Goal: Information Seeking & Learning: Learn about a topic

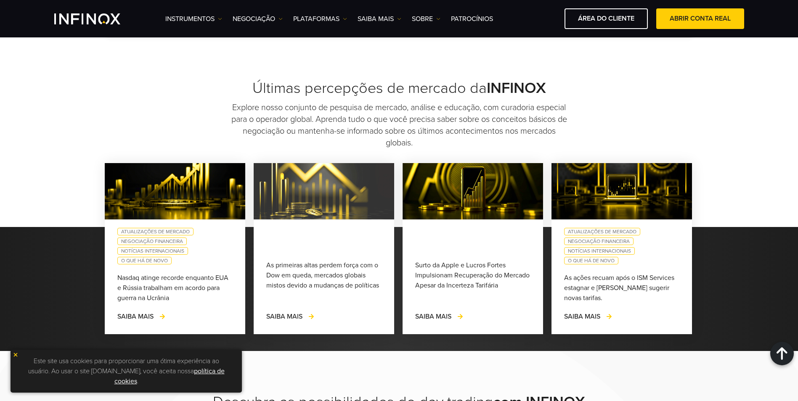
scroll to position [757, 0]
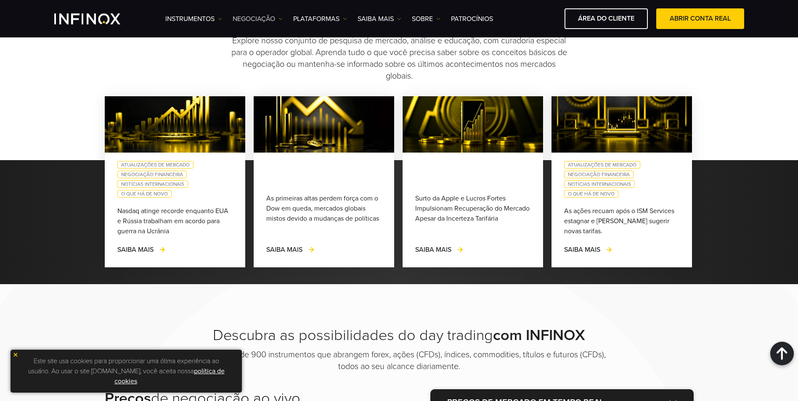
click at [277, 17] on link "NEGOCIAÇÃO" at bounding box center [258, 19] width 50 height 10
click at [274, 63] on link "Horário do mercado" at bounding box center [270, 64] width 74 height 18
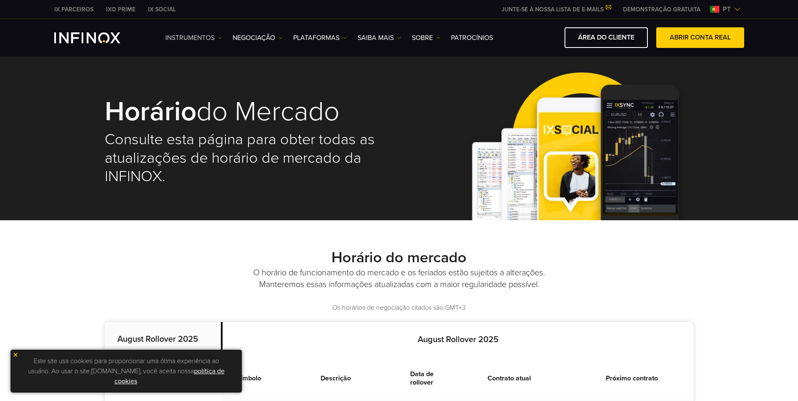
click at [218, 37] on img at bounding box center [220, 38] width 4 height 4
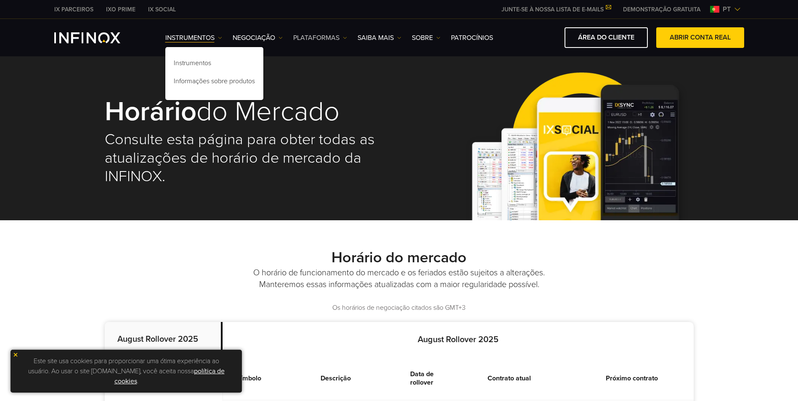
click at [342, 35] on link "PLATAFORMAS" at bounding box center [320, 38] width 54 height 10
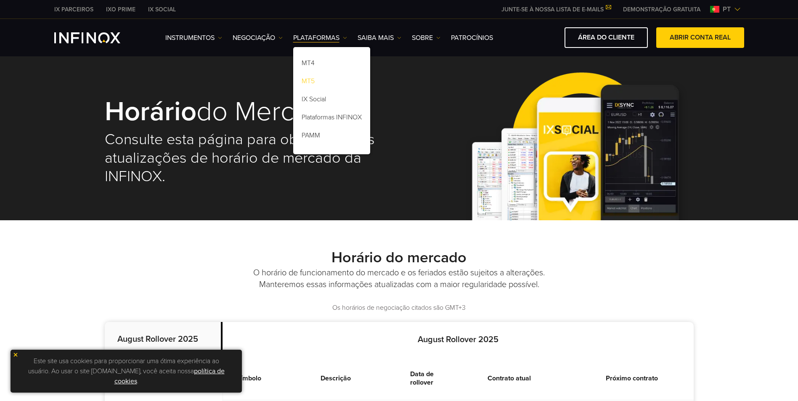
click at [315, 82] on link "MT5" at bounding box center [331, 83] width 77 height 18
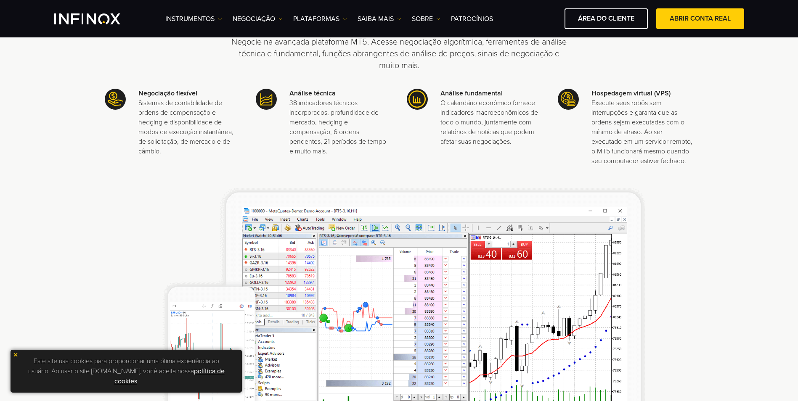
scroll to position [252, 0]
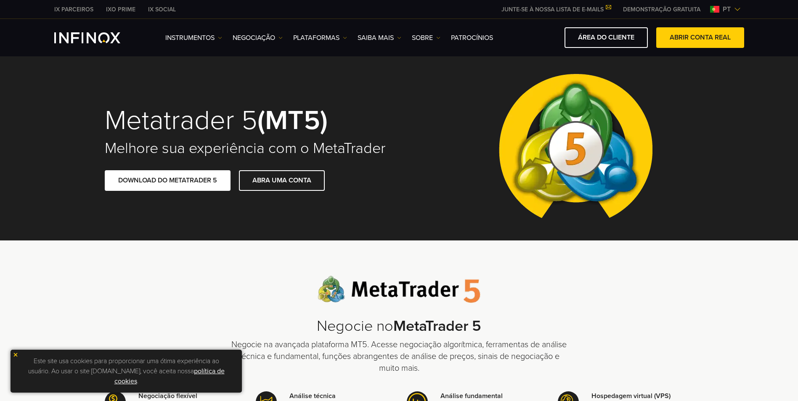
click at [735, 8] on img at bounding box center [737, 9] width 7 height 7
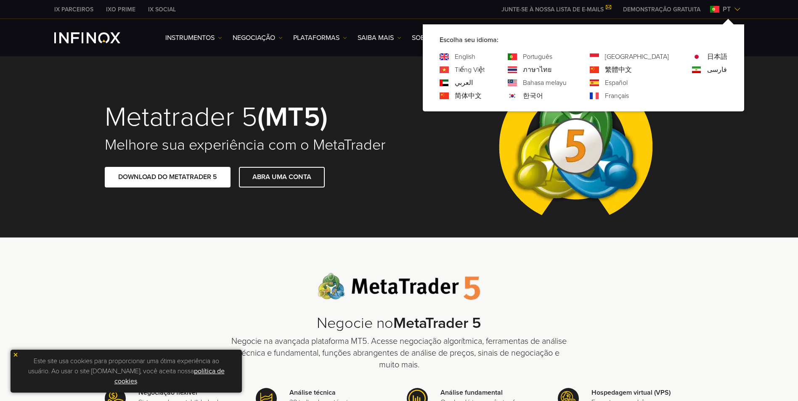
drag, startPoint x: 701, startPoint y: 172, endPoint x: 689, endPoint y: 178, distance: 12.8
click at [701, 173] on div "Metatrader 5 (MT5) Melhore sua experiência com o MetaTrader DOWNLOAD DO METATRA…" at bounding box center [399, 145] width 606 height 184
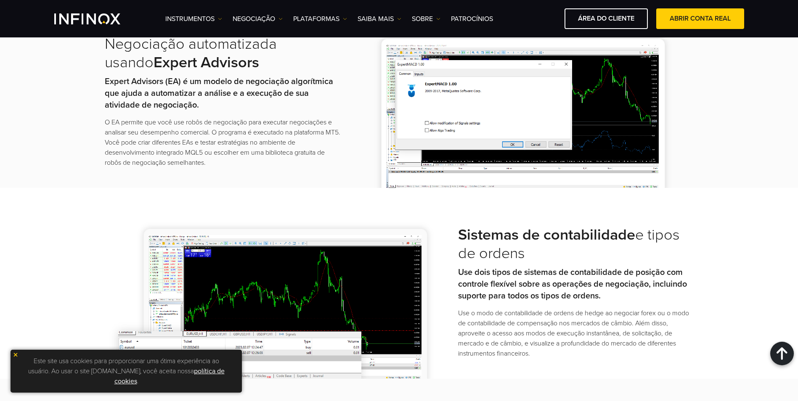
scroll to position [926, 0]
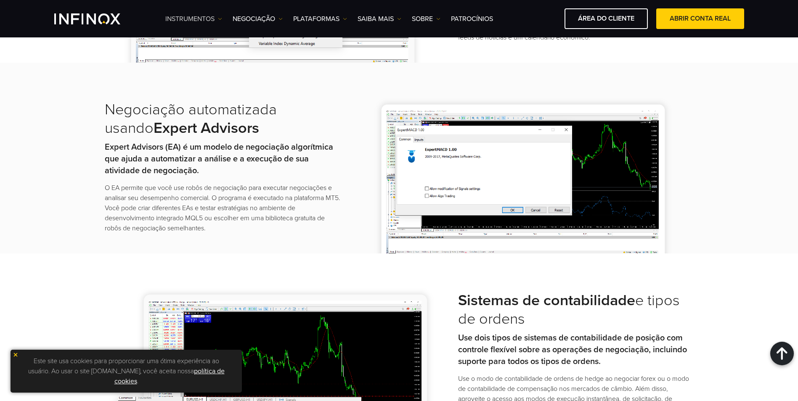
click at [218, 17] on link "Instrumentos" at bounding box center [193, 19] width 57 height 10
click at [442, 16] on ul "Instrumentos Instrumentos Informações sobre produtos NEGOCIAÇÃO Contas" at bounding box center [329, 19] width 328 height 10
click at [441, 16] on ul "Instrumentos Instrumentos Informações sobre produtos NEGOCIAÇÃO Contas" at bounding box center [329, 19] width 328 height 10
click at [439, 18] on img at bounding box center [438, 19] width 4 height 4
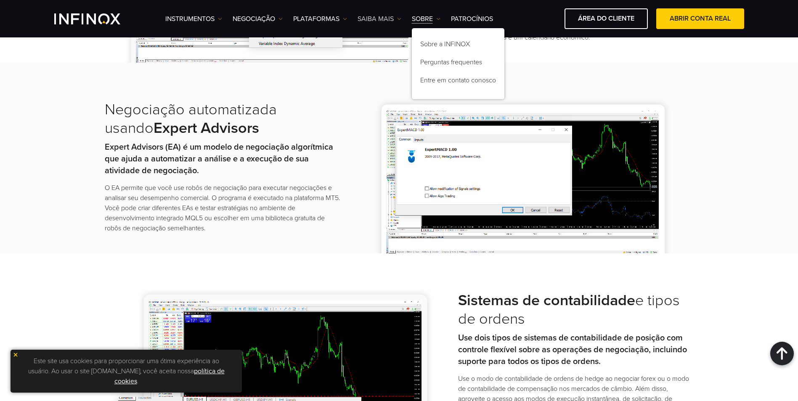
click at [393, 20] on link "Saiba mais" at bounding box center [380, 19] width 44 height 10
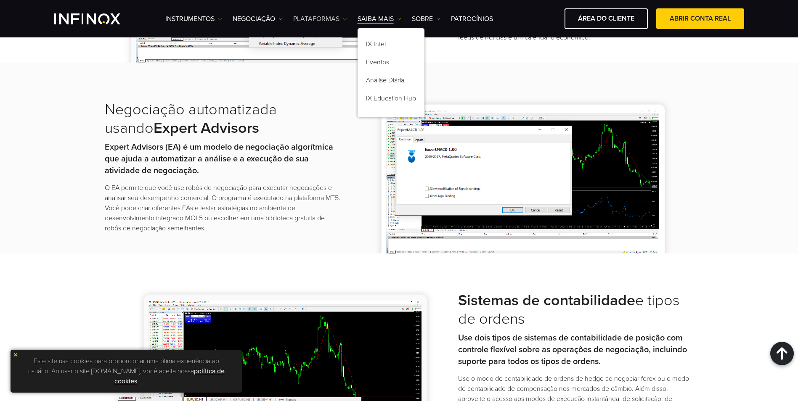
click at [336, 16] on link "PLATAFORMAS" at bounding box center [320, 19] width 54 height 10
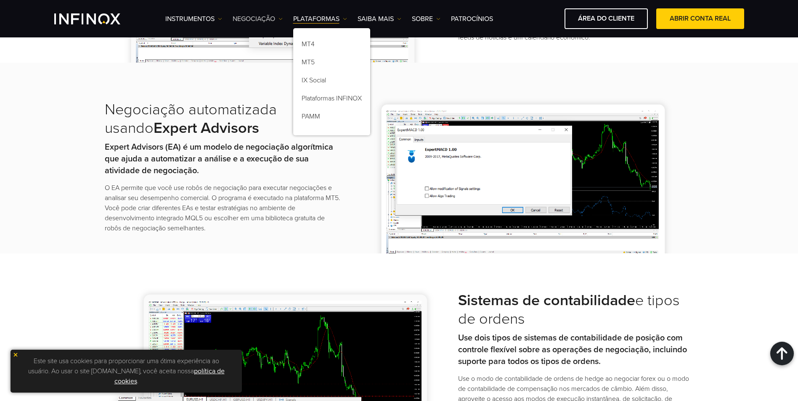
click at [273, 18] on link "NEGOCIAÇÃO" at bounding box center [258, 19] width 50 height 10
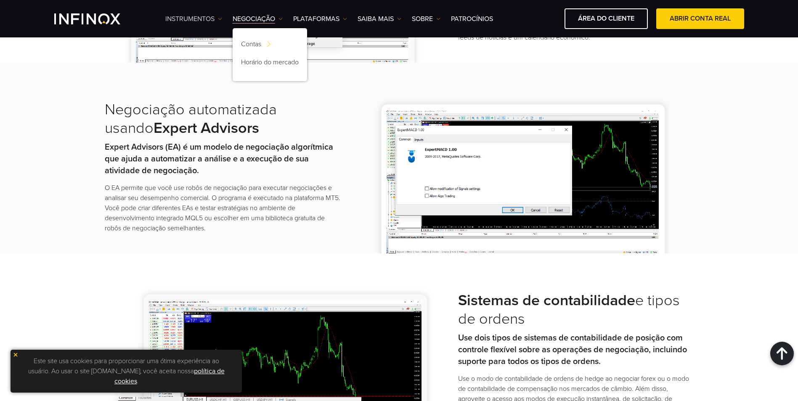
click at [217, 19] on link "Instrumentos" at bounding box center [193, 19] width 57 height 10
click at [202, 41] on link "Instrumentos" at bounding box center [214, 46] width 98 height 18
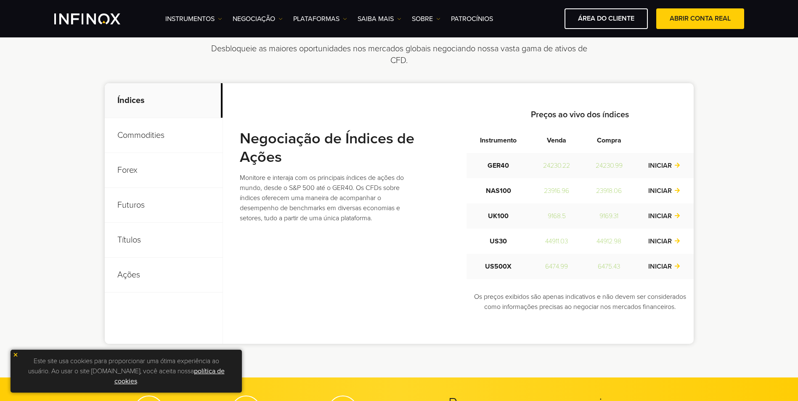
scroll to position [295, 0]
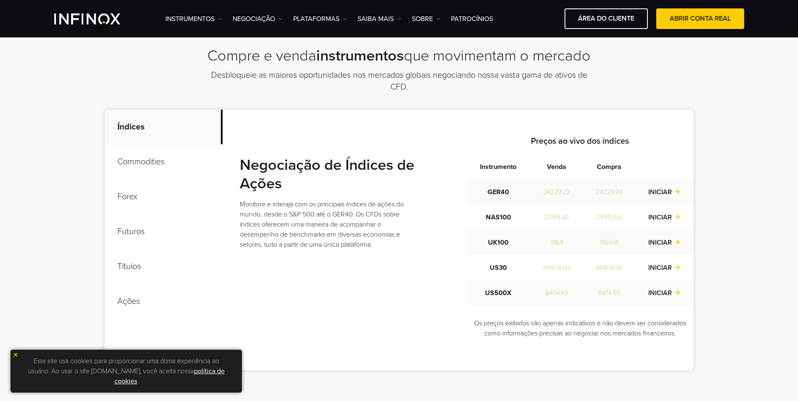
click at [142, 167] on p "Commodities" at bounding box center [164, 162] width 118 height 35
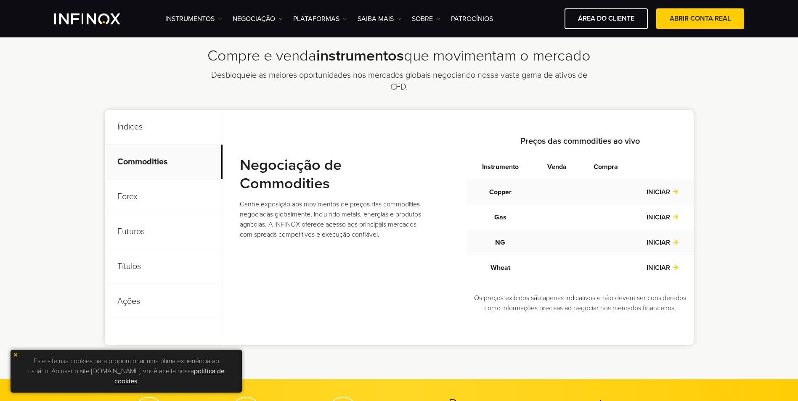
scroll to position [0, 0]
click at [142, 198] on p "Forex" at bounding box center [164, 197] width 118 height 35
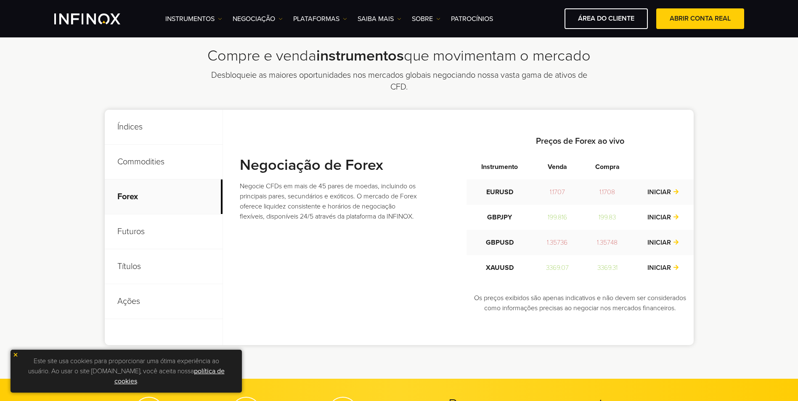
click at [118, 232] on p "Futuros" at bounding box center [164, 232] width 118 height 35
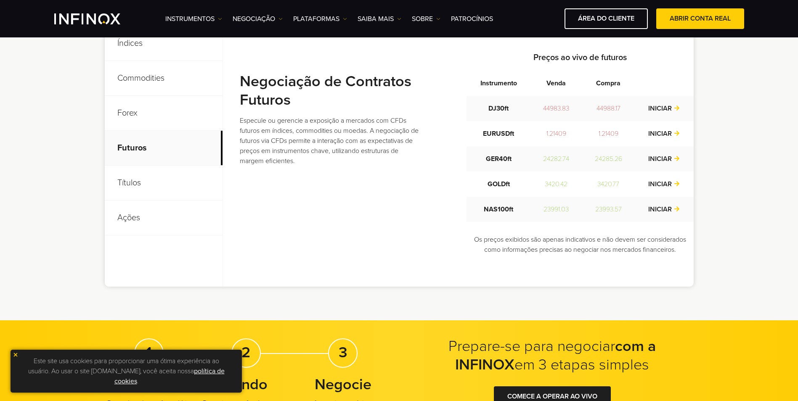
scroll to position [379, 0]
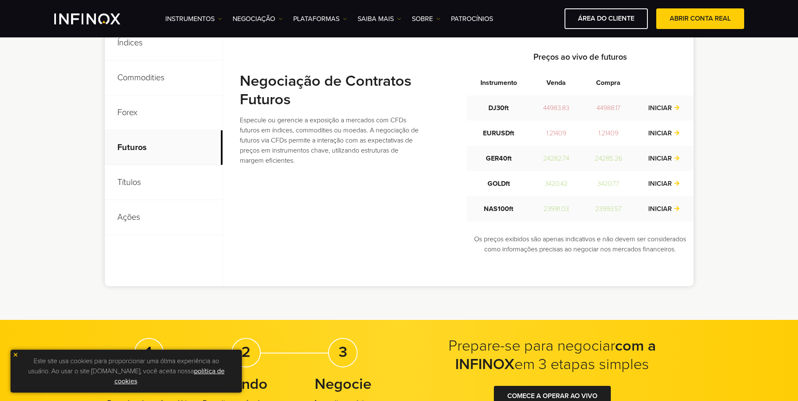
click at [138, 188] on p "Títulos" at bounding box center [164, 182] width 118 height 35
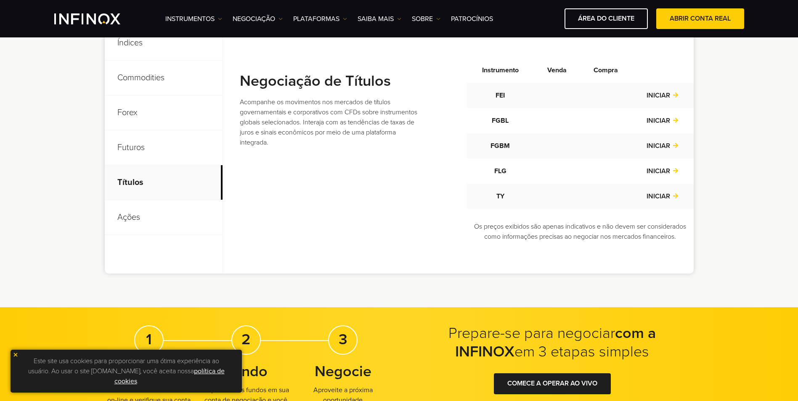
scroll to position [0, 0]
click at [127, 223] on p "Ações" at bounding box center [164, 217] width 118 height 35
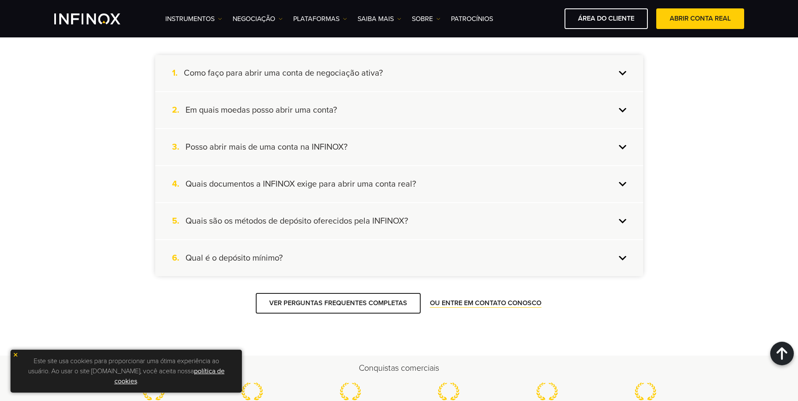
scroll to position [841, 0]
